Goal: Book appointment/travel/reservation

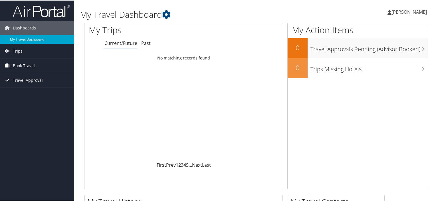
click at [38, 69] on link "Book Travel" at bounding box center [37, 65] width 74 height 14
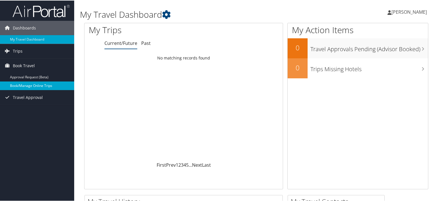
click at [36, 85] on link "Book/Manage Online Trips" at bounding box center [37, 85] width 74 height 9
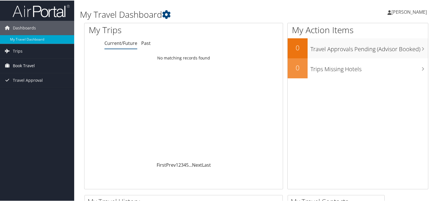
click at [29, 63] on span "Book Travel" at bounding box center [24, 65] width 22 height 14
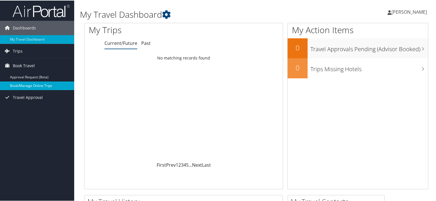
click at [32, 84] on link "Book/Manage Online Trips" at bounding box center [37, 85] width 74 height 9
click at [33, 84] on link "Book/Manage Online Trips" at bounding box center [37, 85] width 74 height 9
